Goal: Browse casually: Explore the website without a specific task or goal

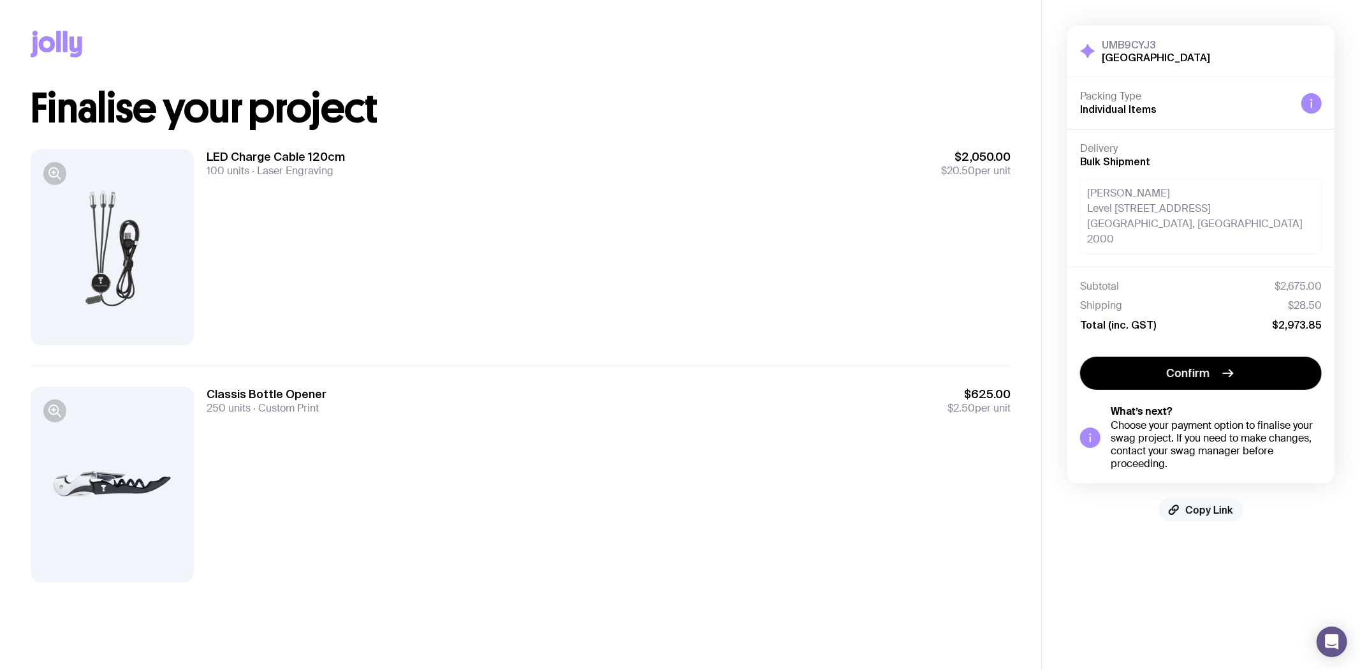
click at [1216, 503] on span "Copy Link" at bounding box center [1210, 509] width 48 height 13
click at [129, 239] on div at bounding box center [112, 247] width 163 height 196
click at [54, 181] on icon "button" at bounding box center [54, 173] width 15 height 15
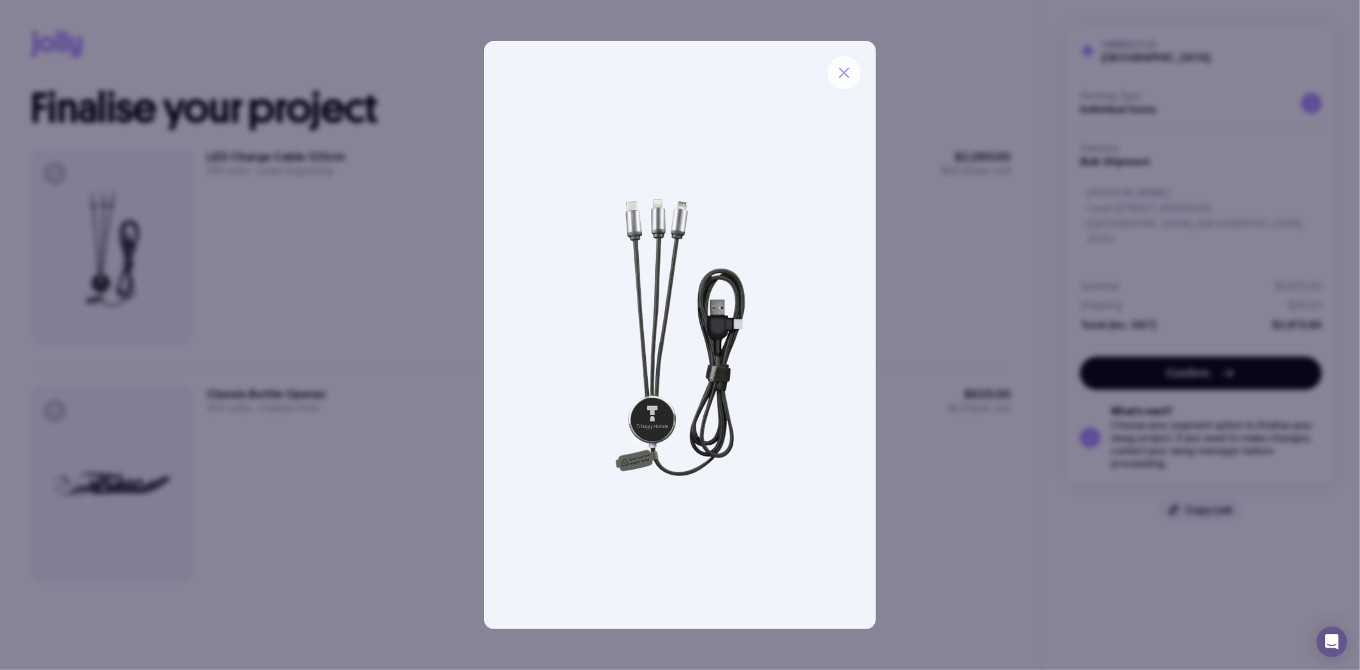
click at [843, 73] on icon "button" at bounding box center [844, 72] width 15 height 15
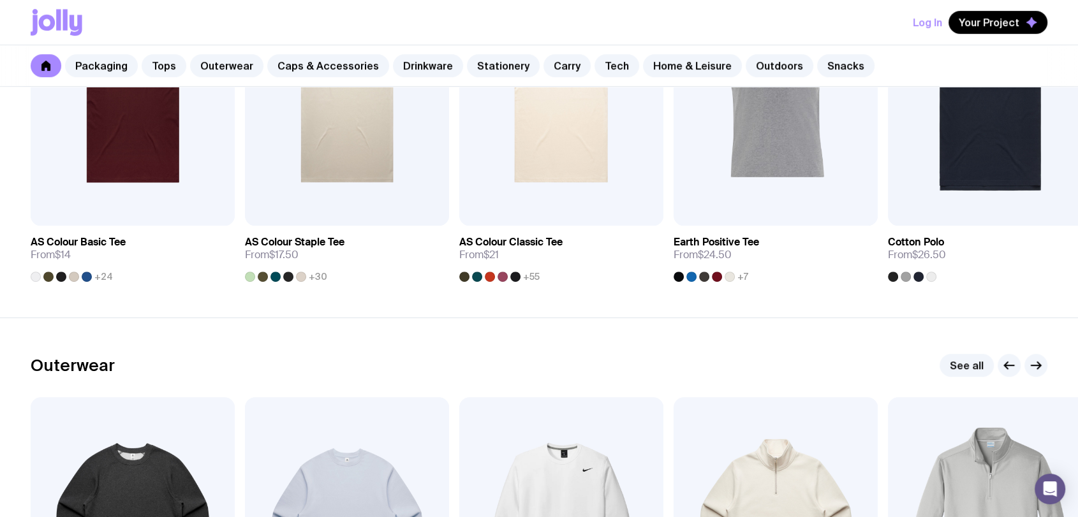
scroll to position [992, 0]
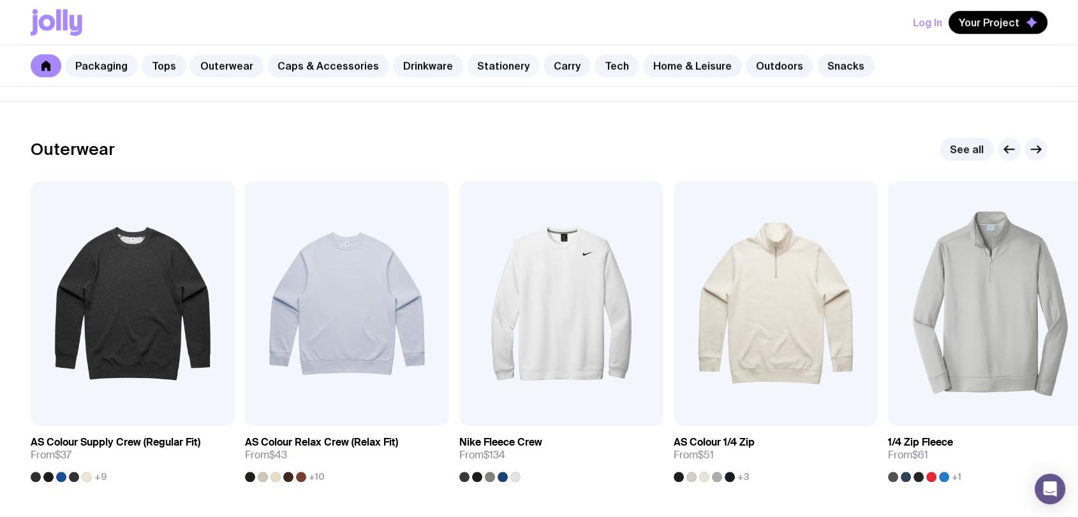
click at [488, 66] on link "Stationery" at bounding box center [503, 65] width 73 height 23
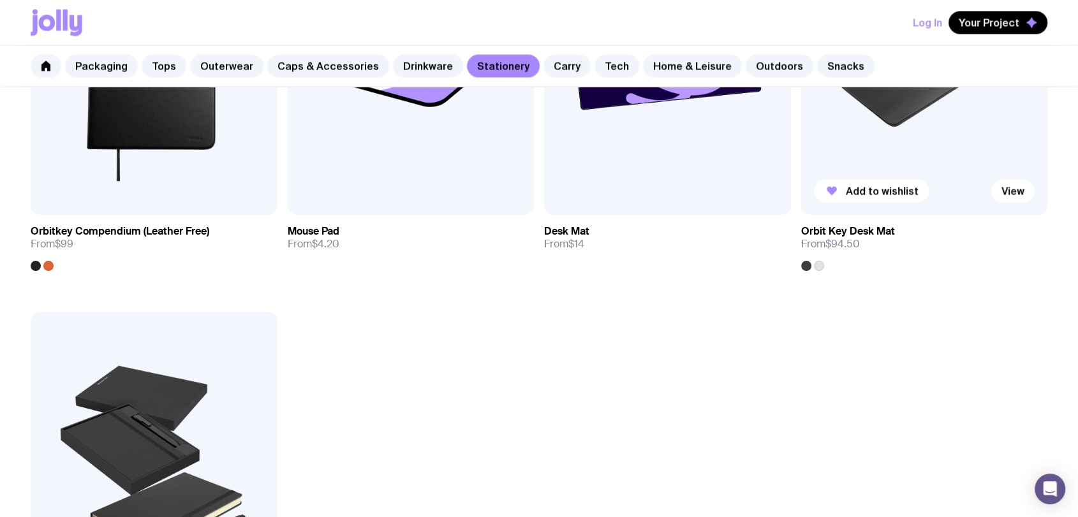
scroll to position [2197, 0]
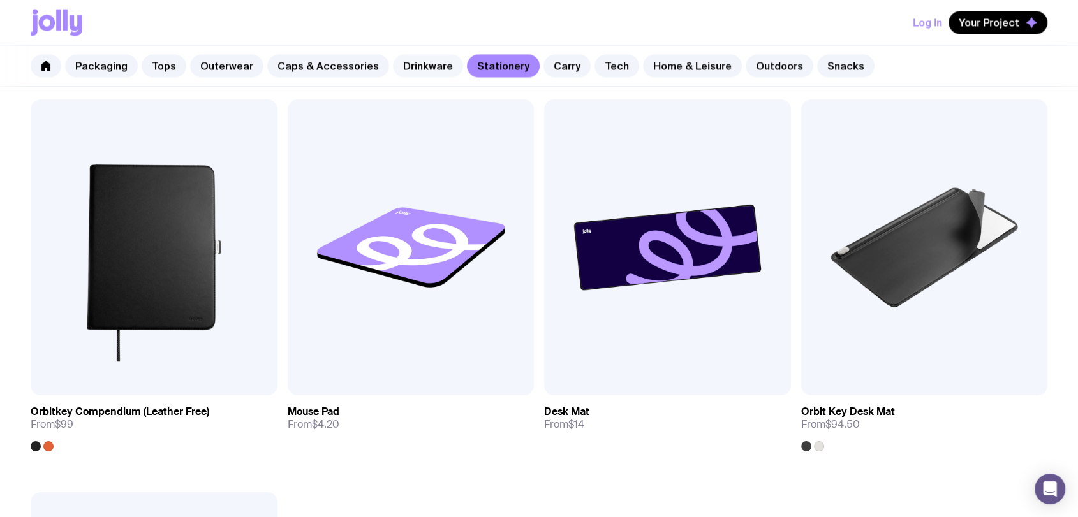
click at [420, 66] on link "Drinkware" at bounding box center [428, 65] width 70 height 23
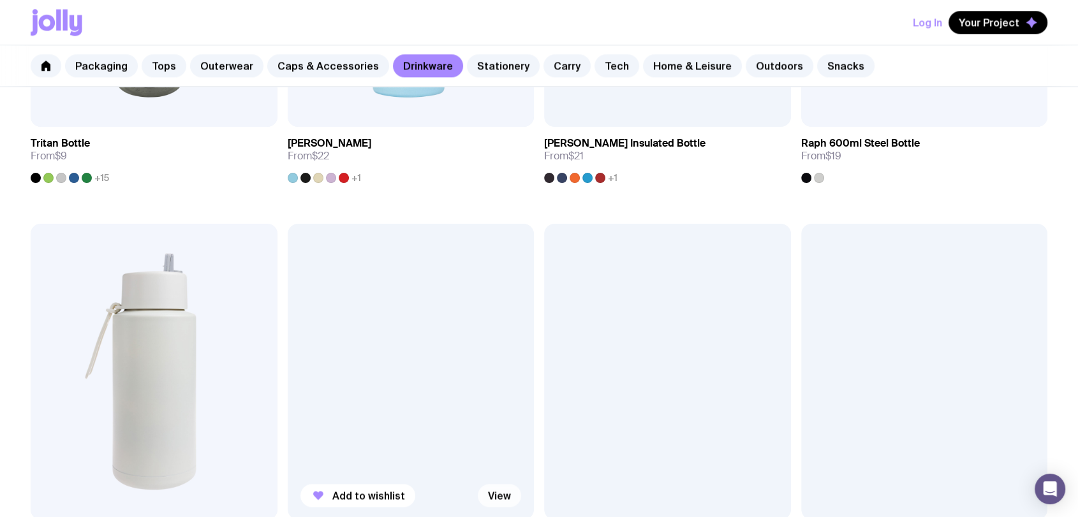
scroll to position [2055, 0]
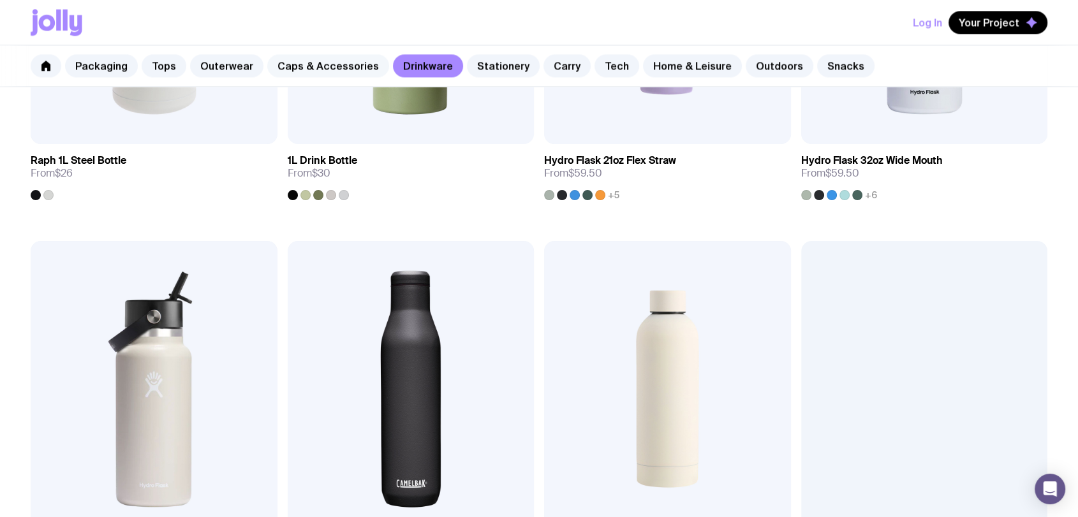
click at [297, 68] on link "Caps & Accessories" at bounding box center [328, 65] width 122 height 23
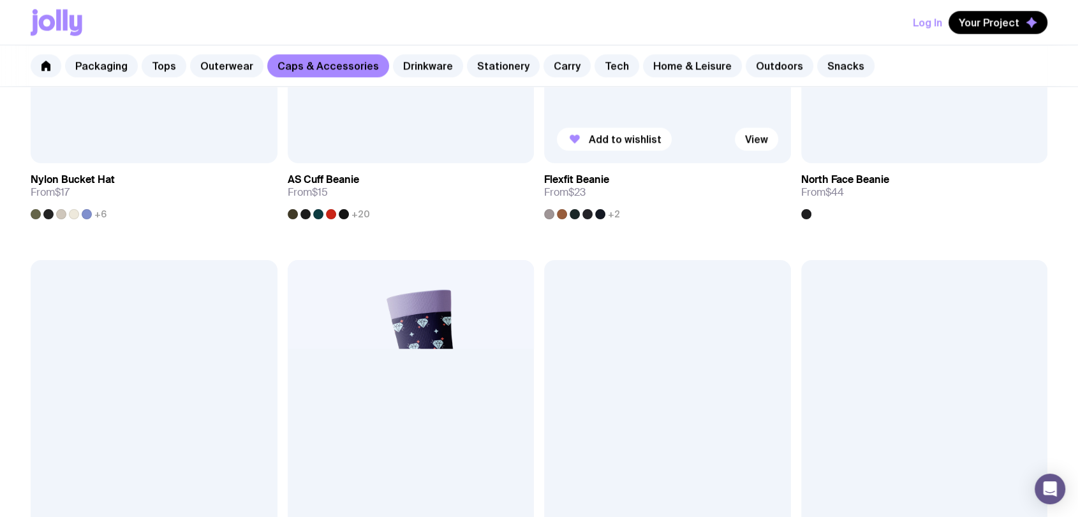
scroll to position [1417, 0]
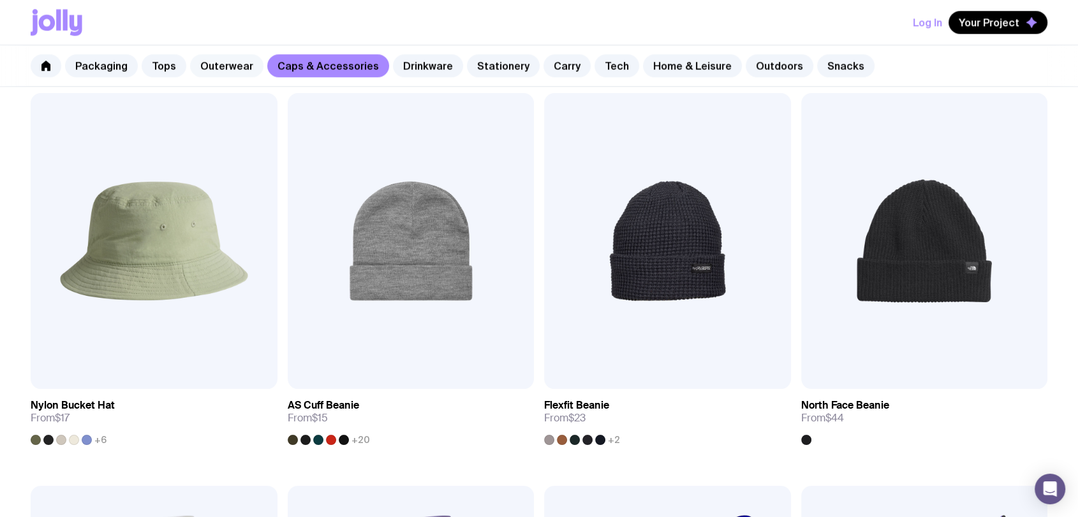
click at [226, 70] on link "Outerwear" at bounding box center [226, 65] width 73 height 23
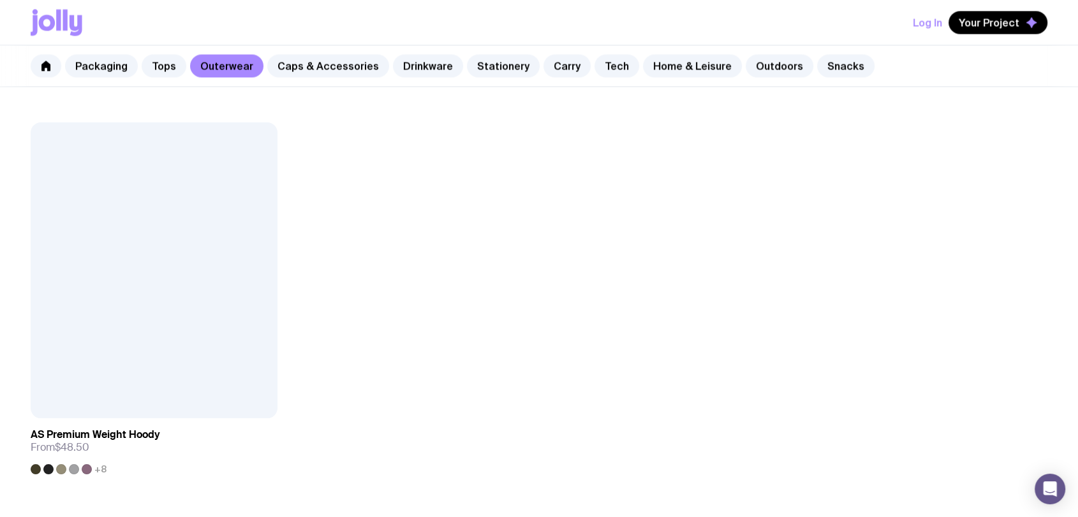
scroll to position [2267, 0]
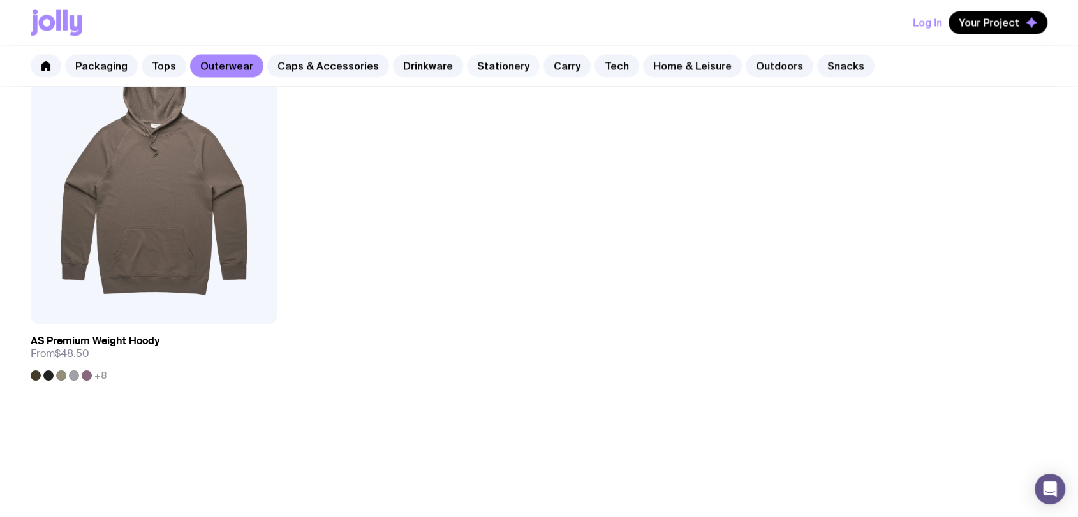
click at [481, 70] on link "Stationery" at bounding box center [503, 65] width 73 height 23
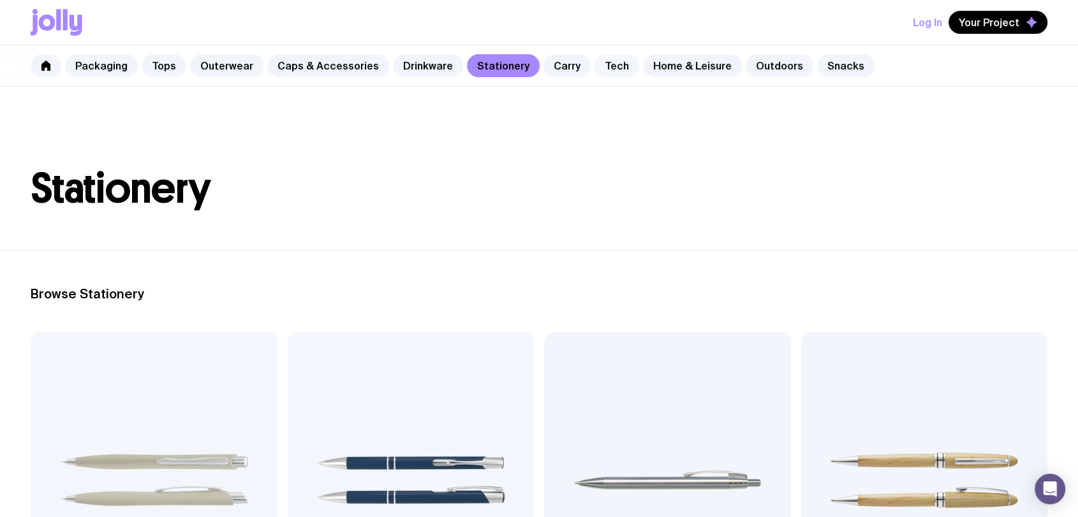
click at [594, 70] on link "Tech" at bounding box center [616, 65] width 45 height 23
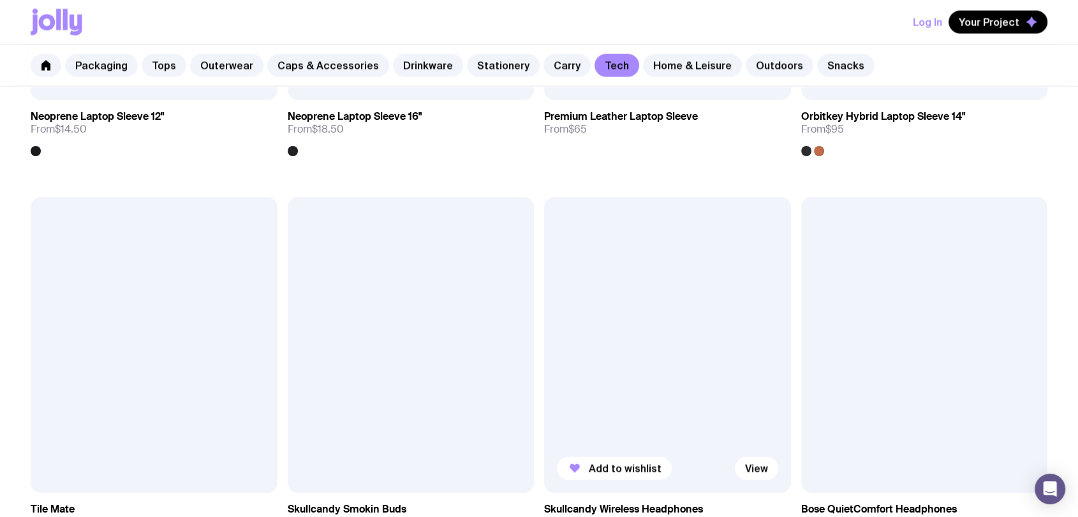
scroll to position [2740, 0]
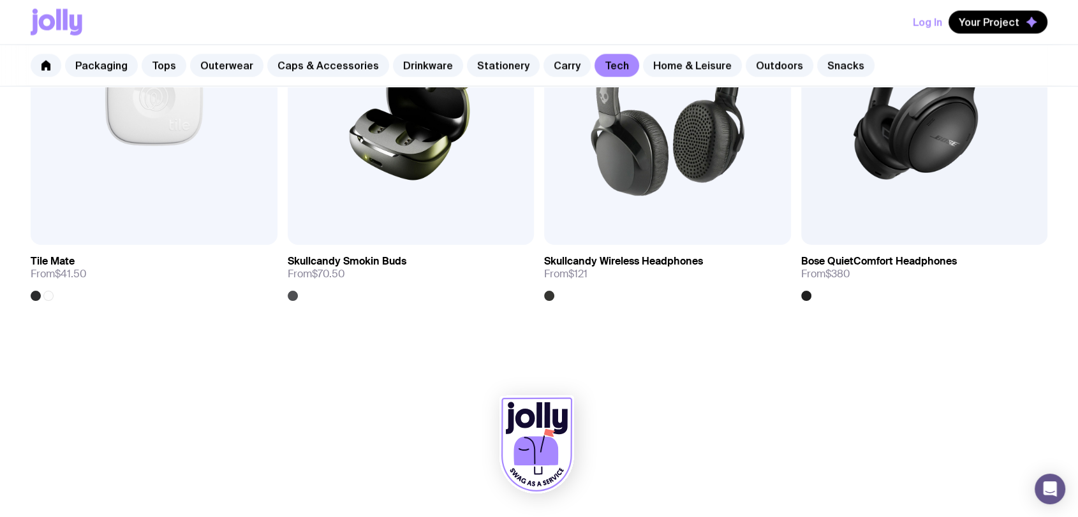
click at [689, 48] on div "Packaging Tops Outerwear Caps & Accessories Drinkware Stationery Carry Tech Hom…" at bounding box center [539, 65] width 1078 height 41
click at [746, 67] on link "Outdoors" at bounding box center [780, 65] width 68 height 23
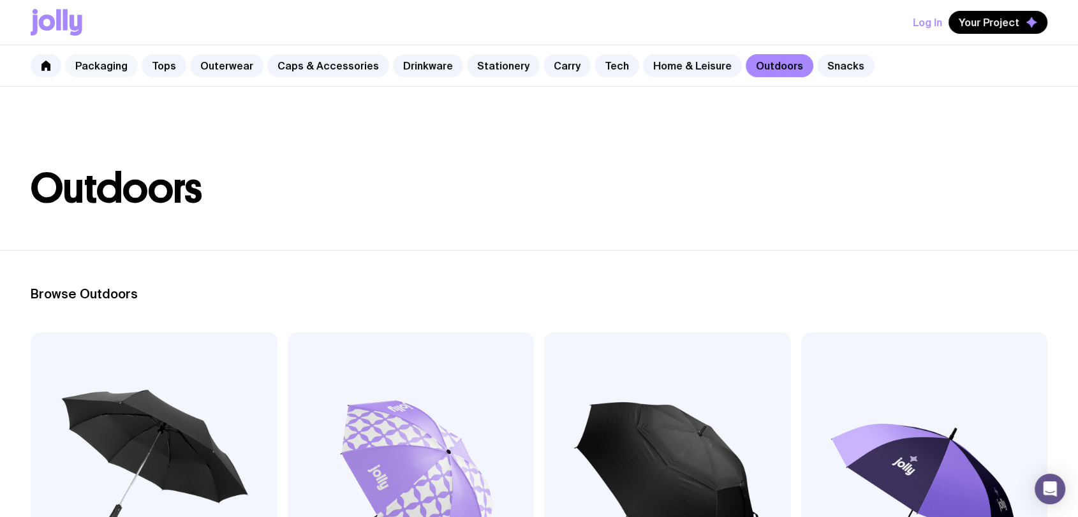
click at [91, 63] on link "Packaging" at bounding box center [101, 65] width 73 height 23
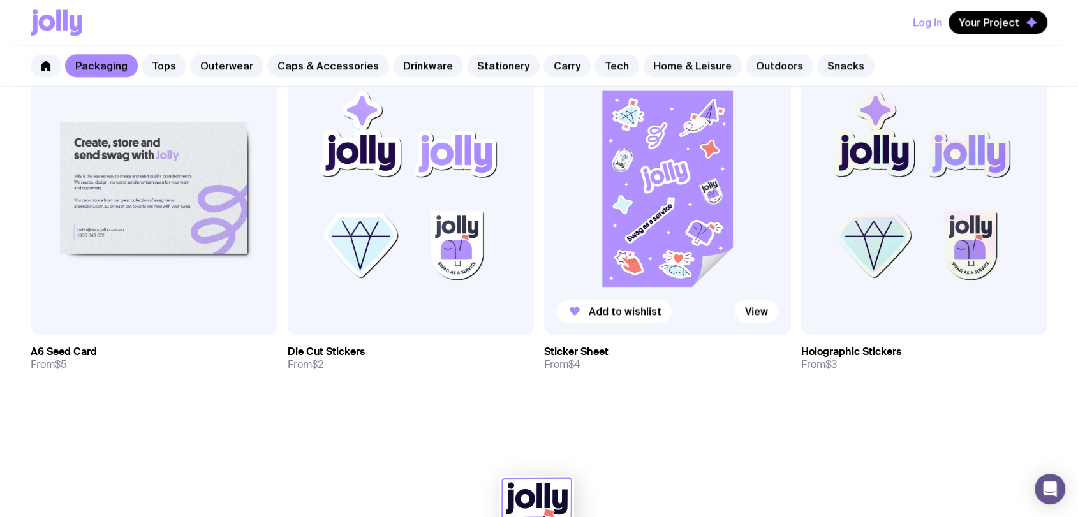
scroll to position [1389, 0]
